Goal: Task Accomplishment & Management: Manage account settings

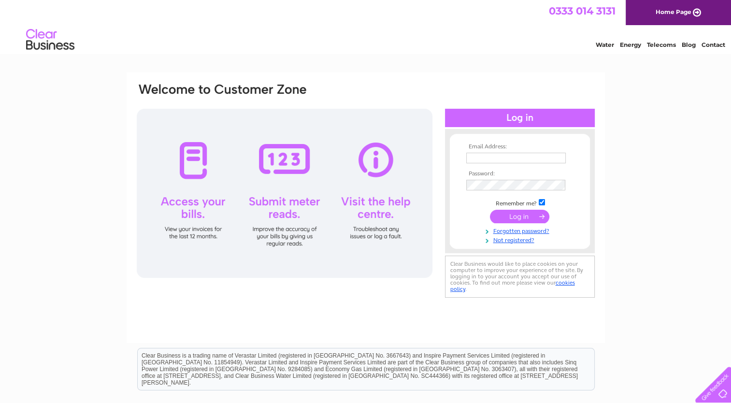
type input "nianewinn@icloud.com"
click at [509, 212] on input "submit" at bounding box center [519, 217] width 59 height 14
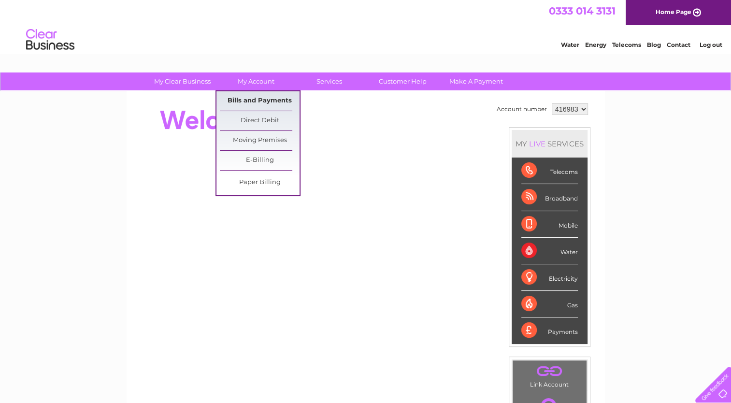
click at [254, 95] on link "Bills and Payments" at bounding box center [260, 100] width 80 height 19
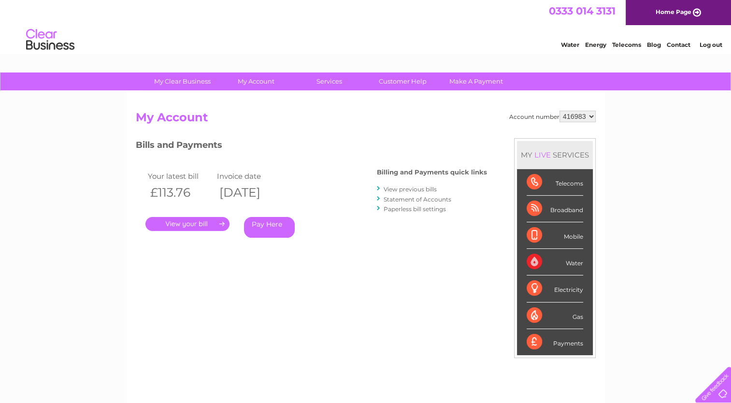
click at [411, 189] on link "View previous bills" at bounding box center [409, 188] width 53 height 7
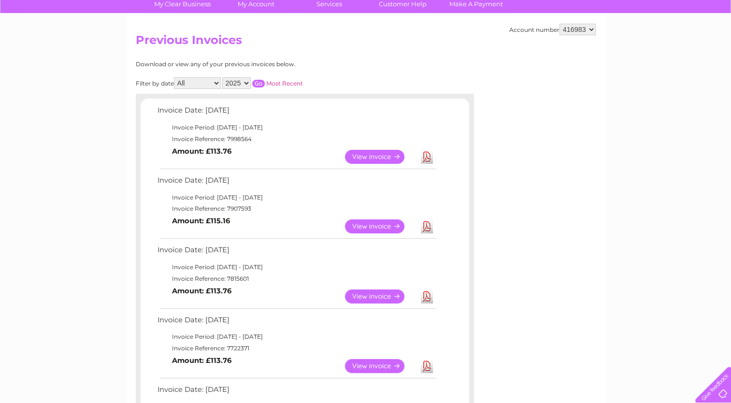
scroll to position [97, 0]
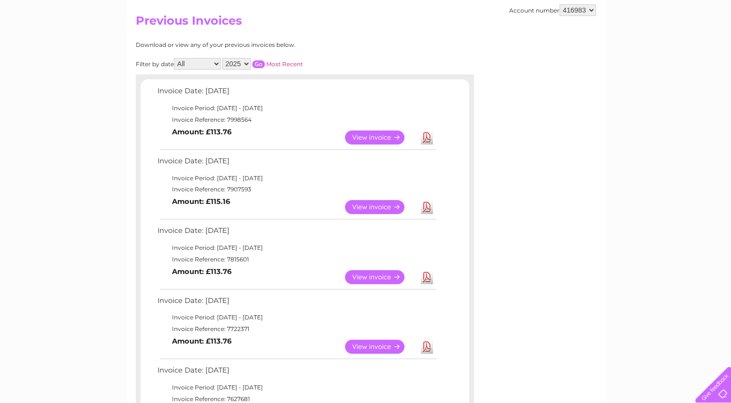
click at [371, 270] on link "View" at bounding box center [380, 277] width 71 height 14
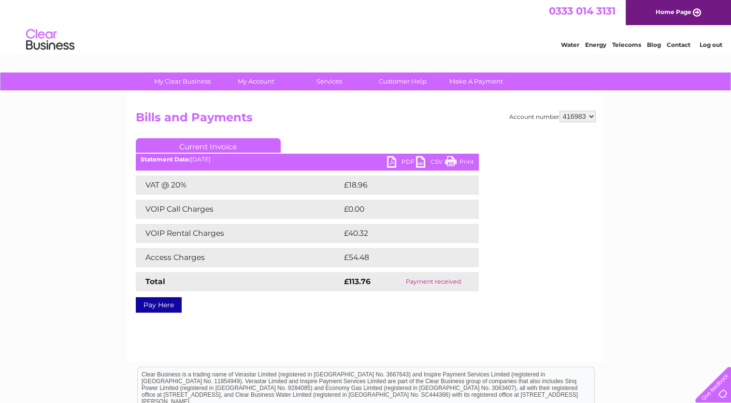
click at [396, 159] on link "PDF" at bounding box center [401, 163] width 29 height 14
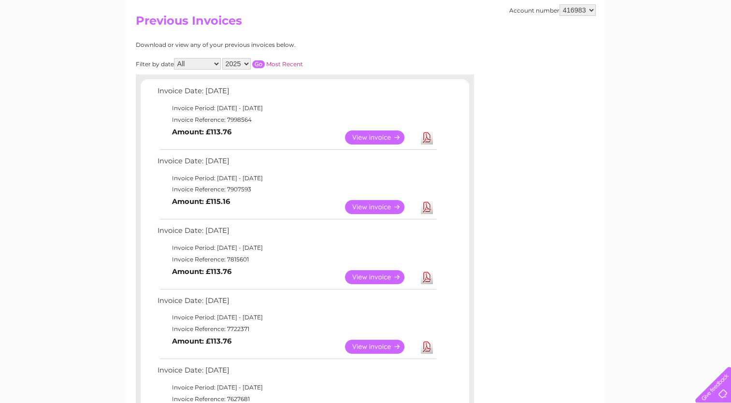
click at [367, 209] on link "View" at bounding box center [380, 207] width 71 height 14
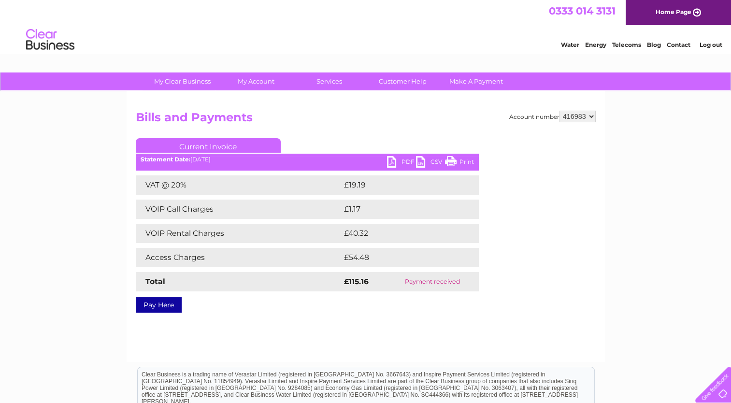
click at [407, 158] on link "PDF" at bounding box center [401, 163] width 29 height 14
